Goal: Information Seeking & Learning: Check status

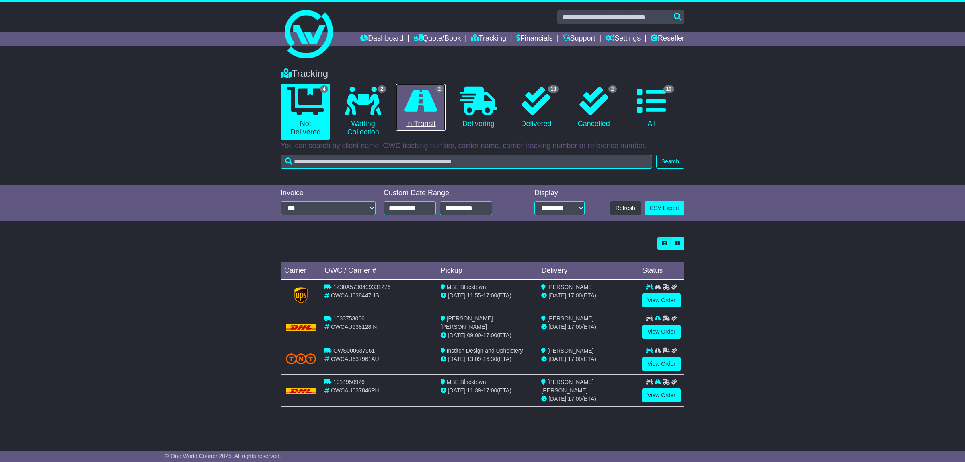
click at [427, 112] on icon at bounding box center [421, 100] width 33 height 29
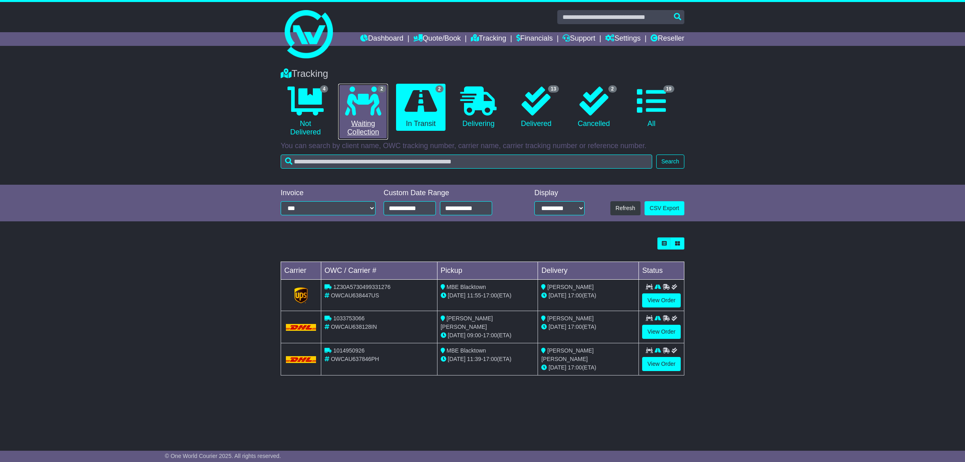
click at [356, 97] on icon at bounding box center [363, 100] width 36 height 29
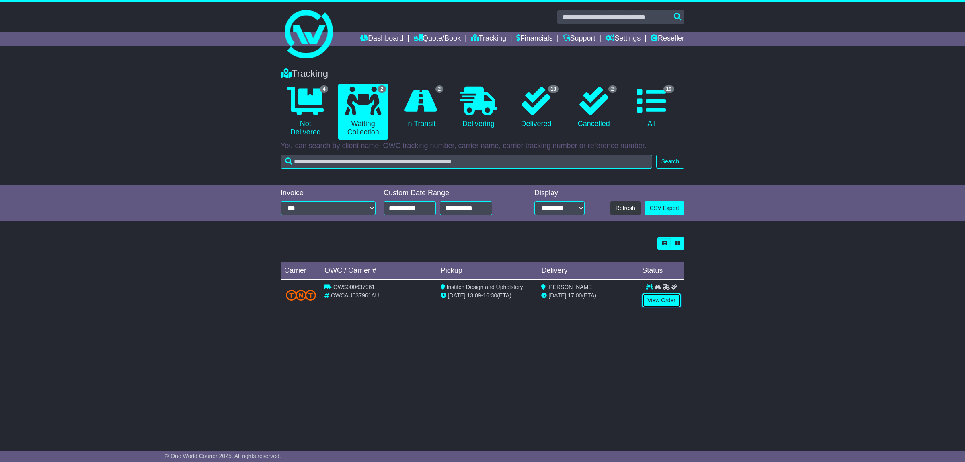
click at [659, 301] on link "View Order" at bounding box center [661, 300] width 39 height 14
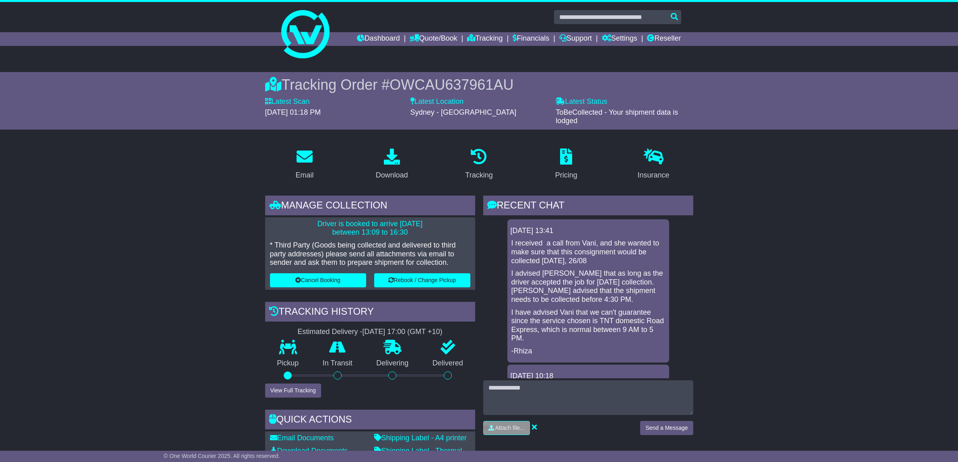
click at [298, 393] on button "View Full Tracking" at bounding box center [293, 390] width 56 height 14
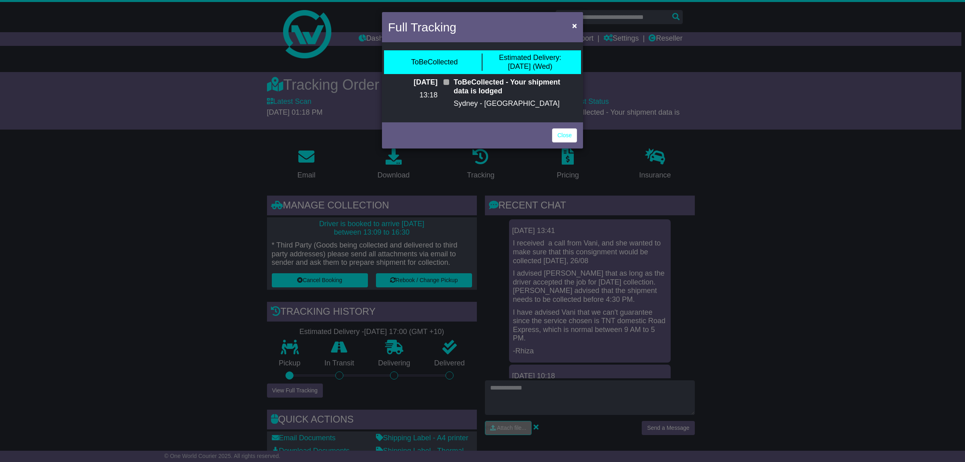
click at [124, 249] on div "Full Tracking × ToBeCollected Estimated Delivery: 27 Aug (Wed) 25 Aug 2025 13:1…" at bounding box center [482, 231] width 965 height 462
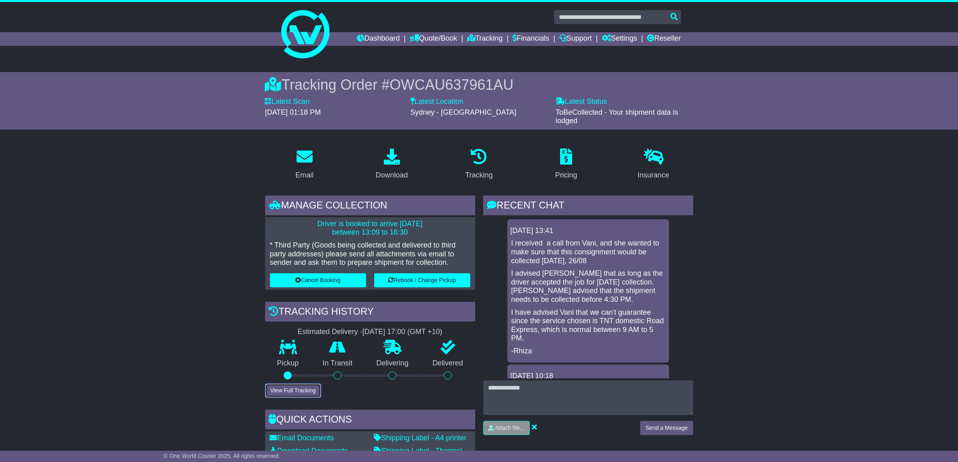
click at [304, 389] on button "View Full Tracking" at bounding box center [293, 390] width 56 height 14
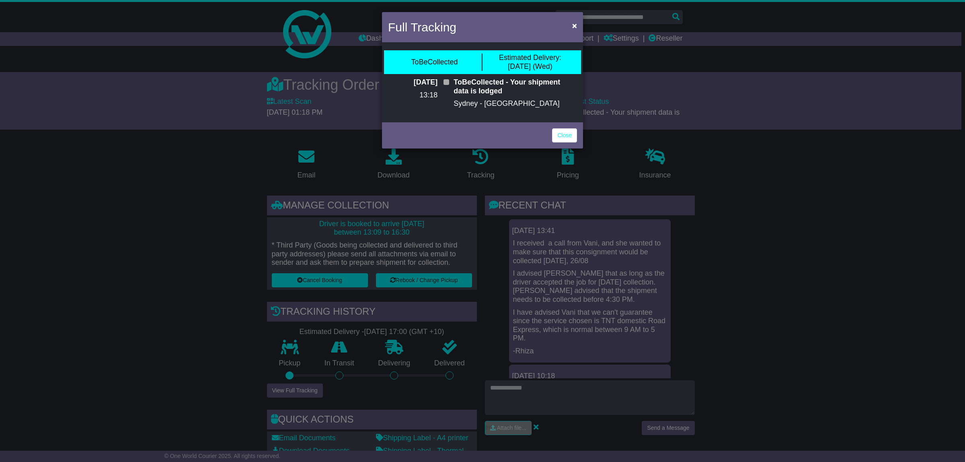
click at [119, 241] on div "Full Tracking × ToBeCollected Estimated Delivery: 27 Aug (Wed) 25 Aug 2025 13:1…" at bounding box center [482, 231] width 965 height 462
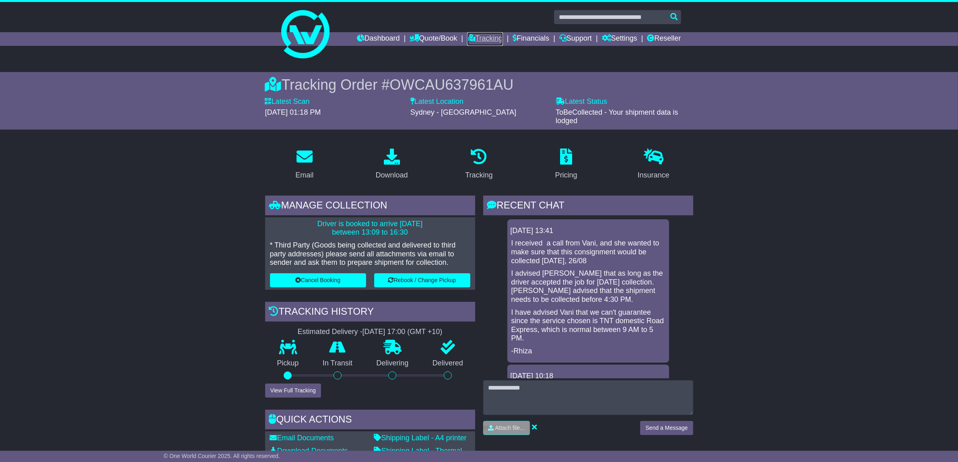
click at [487, 37] on link "Tracking" at bounding box center [484, 39] width 35 height 14
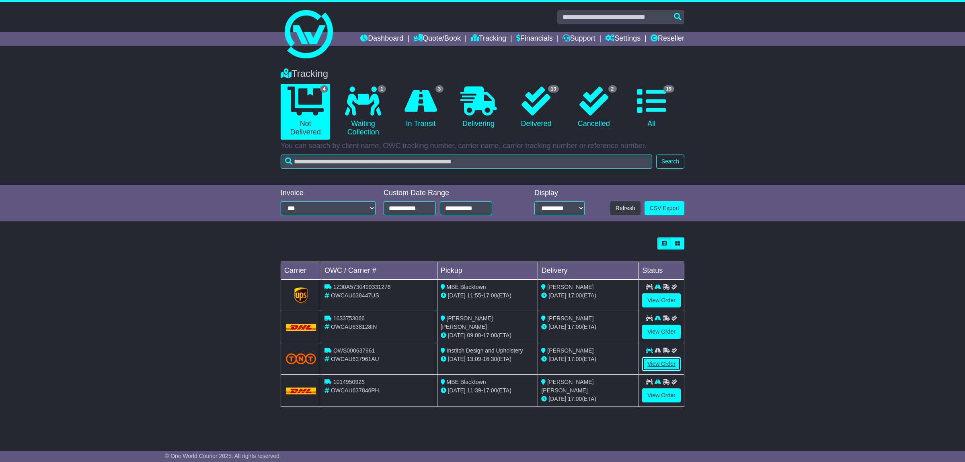
click at [648, 364] on link "View Order" at bounding box center [661, 364] width 39 height 14
